Goal: Information Seeking & Learning: Check status

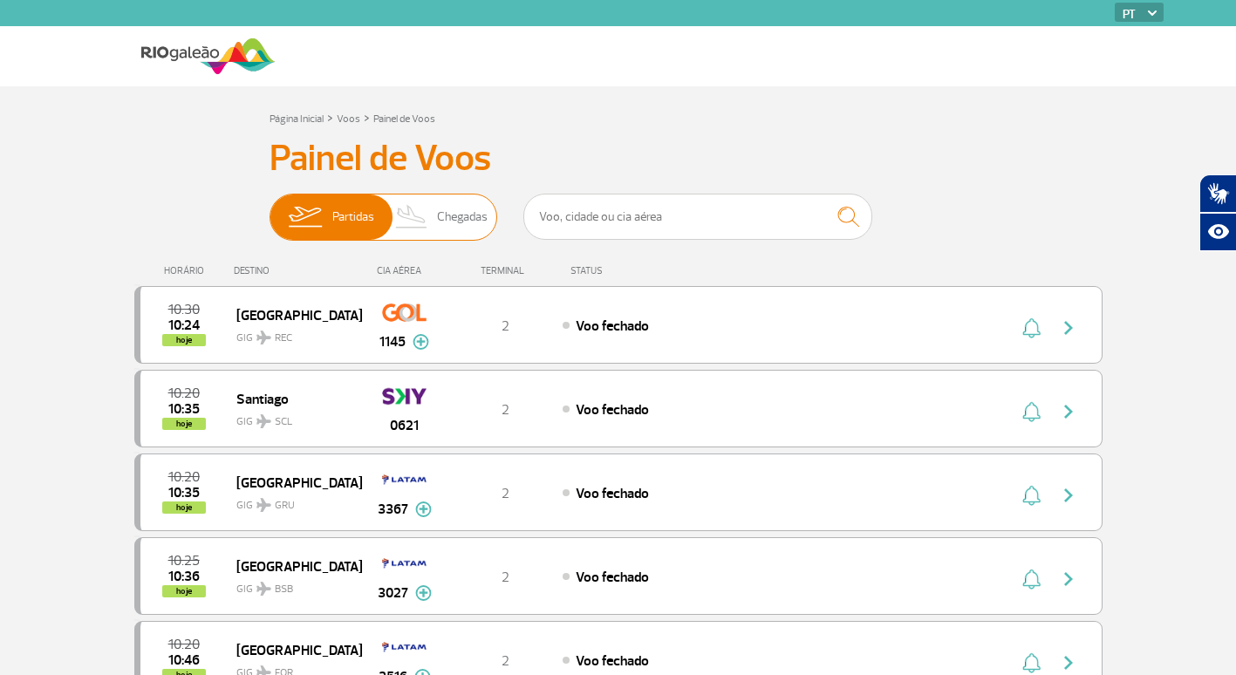
click at [453, 212] on span "Chegadas" at bounding box center [462, 217] width 51 height 45
click at [270, 209] on input "Partidas Chegadas" at bounding box center [270, 209] width 0 height 0
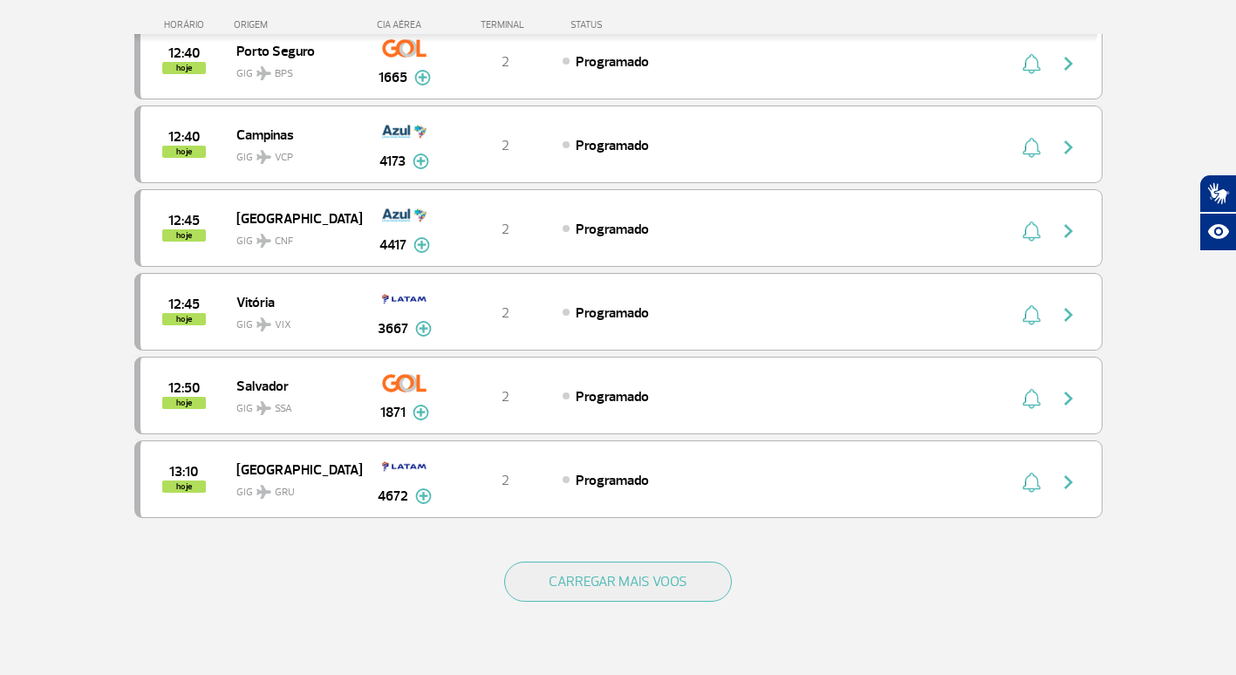
scroll to position [1483, 0]
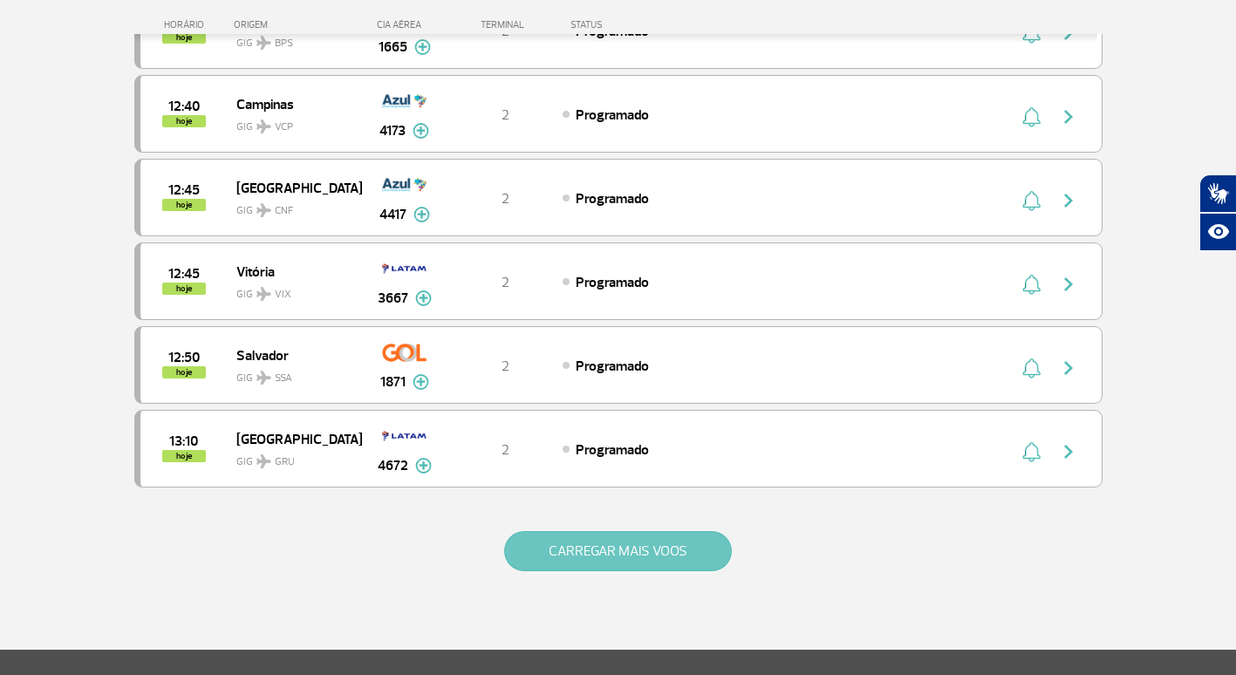
click at [622, 548] on button "CARREGAR MAIS VOOS" at bounding box center [618, 551] width 228 height 40
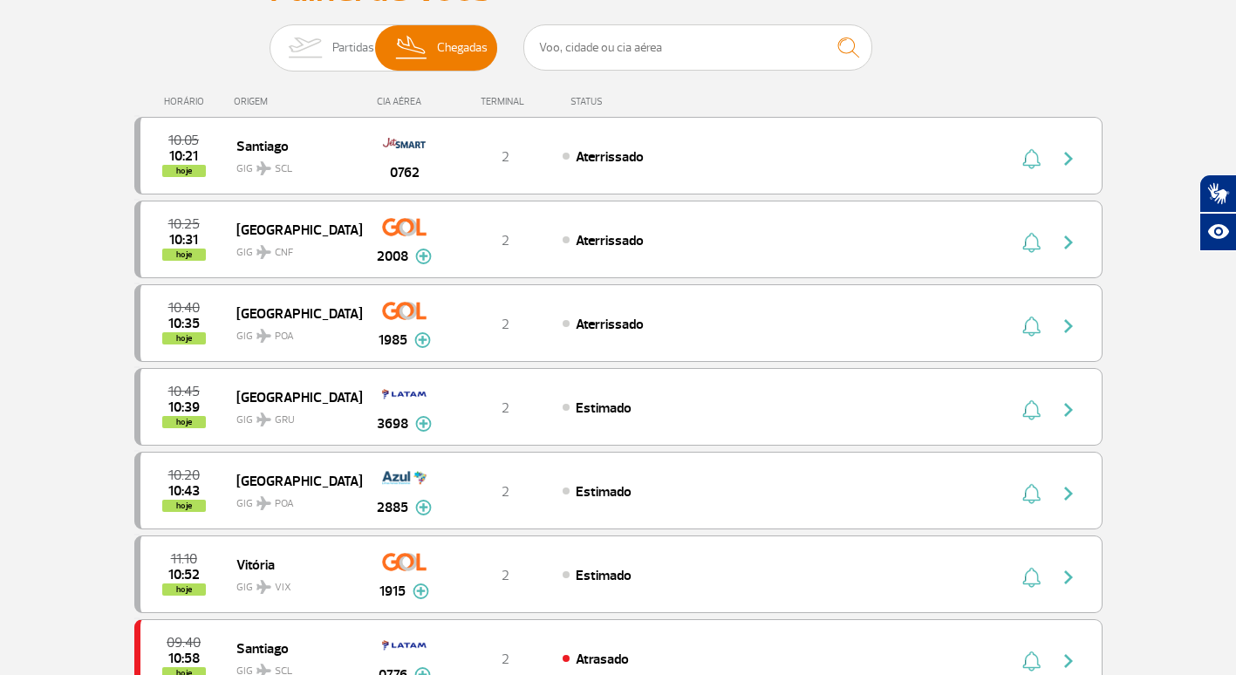
scroll to position [87, 0]
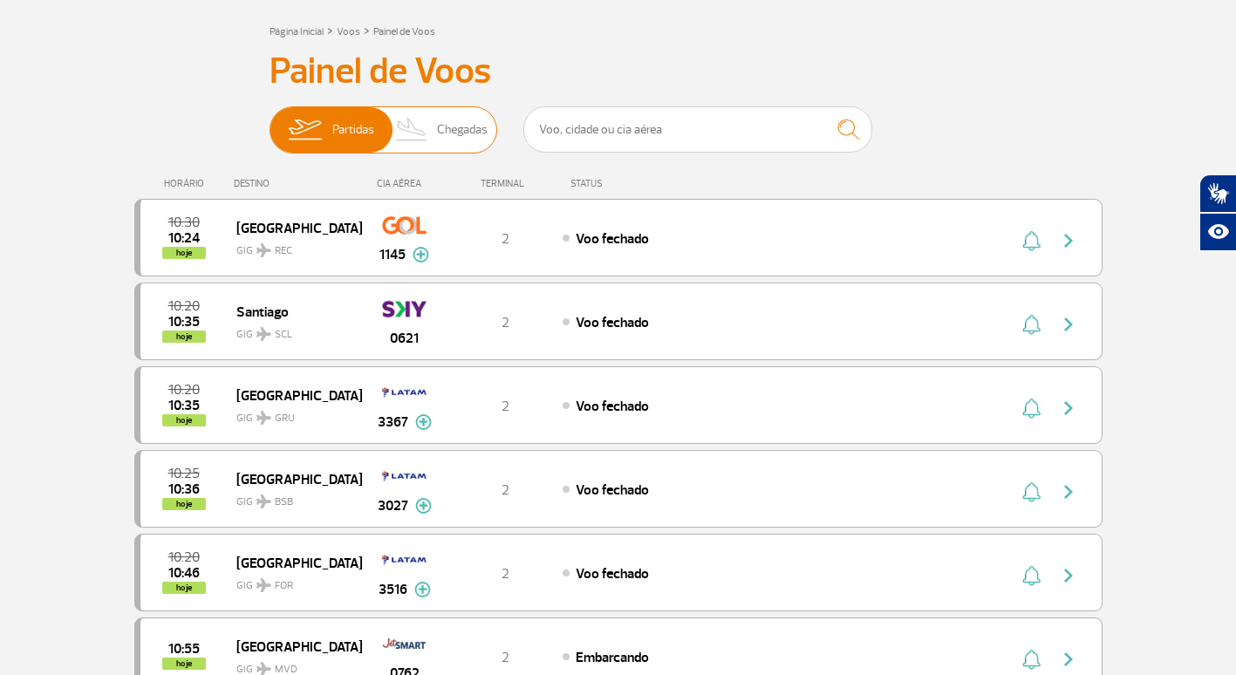
click at [454, 142] on span "Chegadas" at bounding box center [462, 129] width 51 height 45
click at [270, 121] on input "Partidas Chegadas" at bounding box center [270, 121] width 0 height 0
